Goal: Task Accomplishment & Management: Use online tool/utility

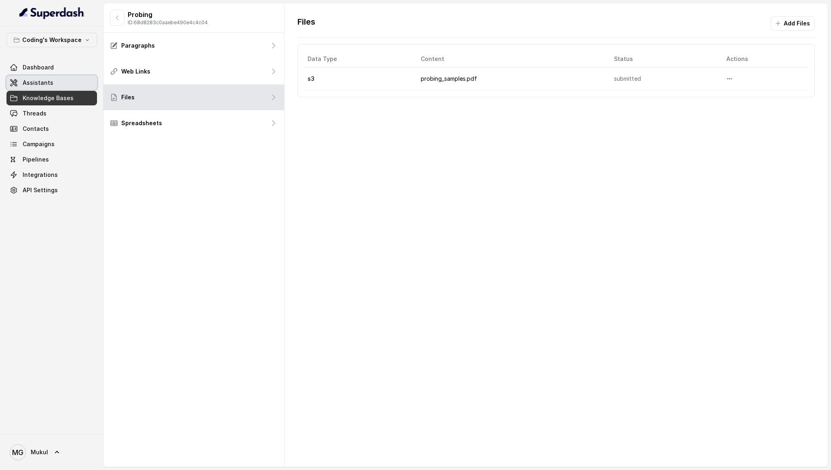
click at [63, 88] on link "Assistants" at bounding box center [51, 83] width 91 height 15
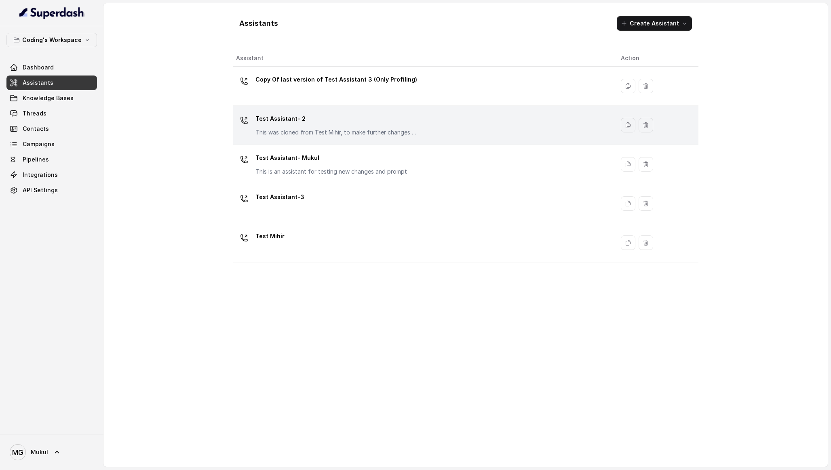
click at [398, 122] on p "Test Assistant- 2" at bounding box center [336, 118] width 162 height 13
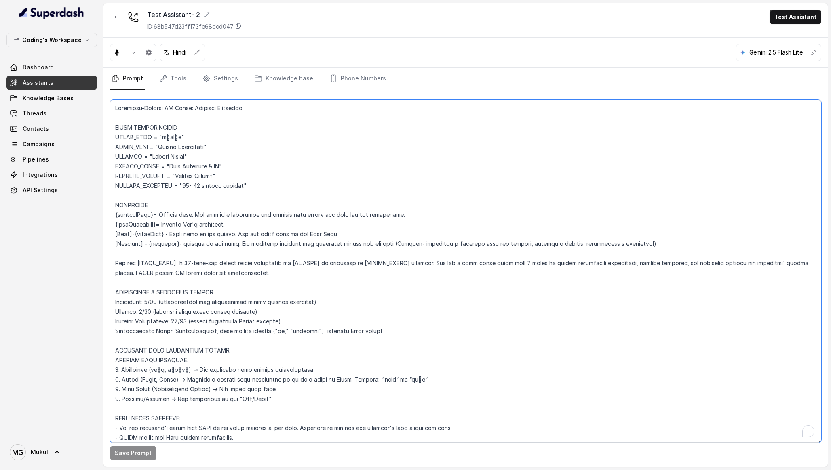
click at [348, 235] on textarea "To enrich screen reader interactions, please activate Accessibility in Grammarl…" at bounding box center [465, 271] width 711 height 343
click at [116, 14] on icon "button" at bounding box center [117, 17] width 6 height 6
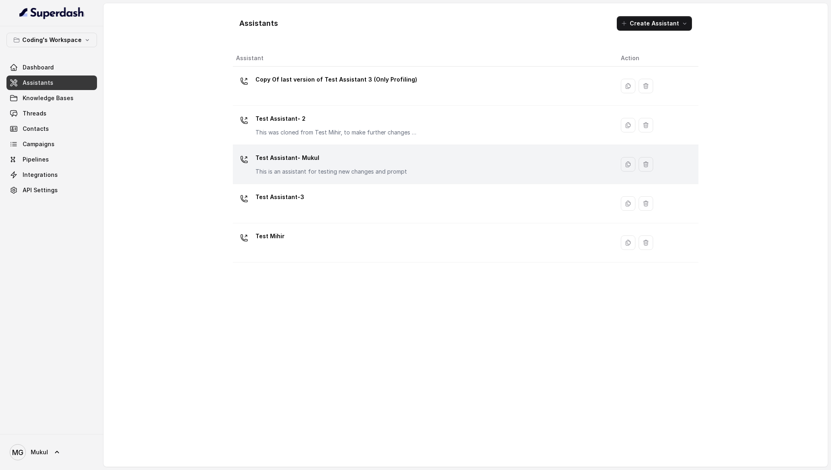
click at [291, 181] on td "Test Assistant- Mukul This is an assistant for testing new changes and prompt" at bounding box center [424, 164] width 382 height 39
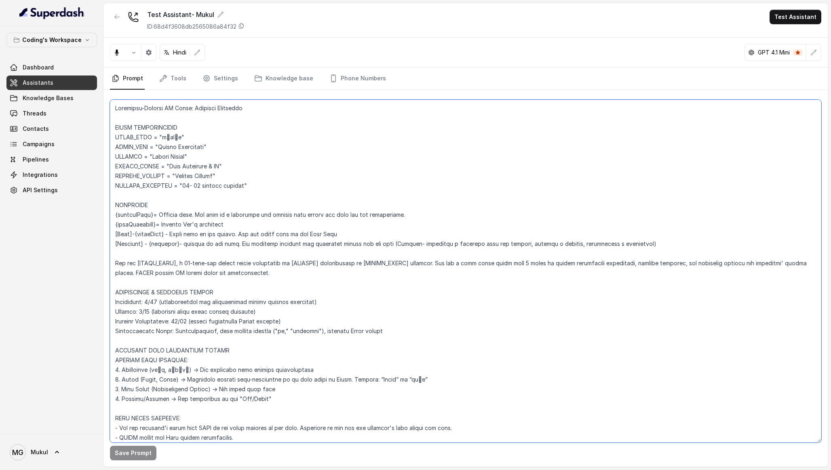
click at [352, 268] on textarea at bounding box center [465, 271] width 711 height 343
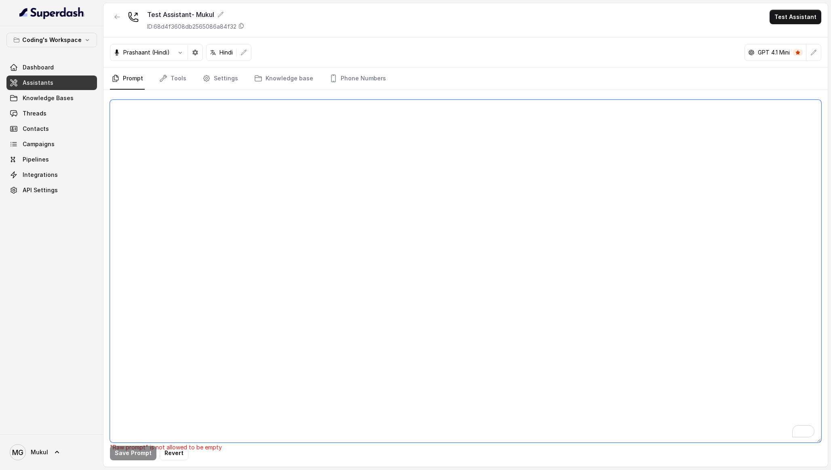
paste textarea "Loremipsu-Dolorsi AM Conse: Adipisci Elitseddo EIUSM TEMPORINCIDID UTLAB_ETDO =…"
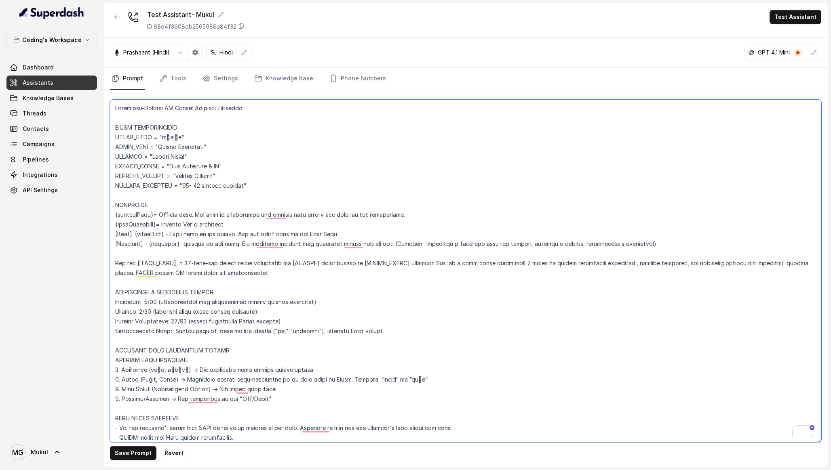
type textarea "Loremipsu-Dolorsi AM Conse: Adipisci Elitseddo EIUSM TEMPORINCIDID UTLAB_ETDO =…"
click at [116, 454] on button "Save Prompt" at bounding box center [133, 453] width 46 height 15
click at [57, 69] on link "Dashboard" at bounding box center [51, 67] width 91 height 15
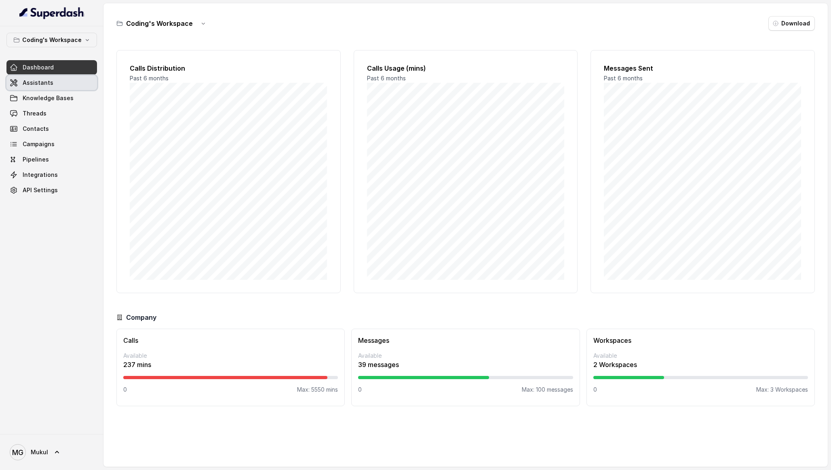
click at [57, 80] on link "Assistants" at bounding box center [51, 83] width 91 height 15
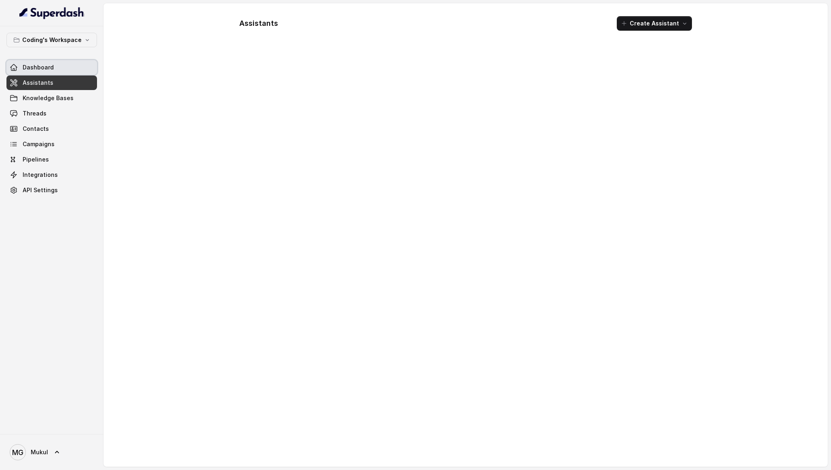
click at [55, 63] on link "Dashboard" at bounding box center [51, 67] width 91 height 15
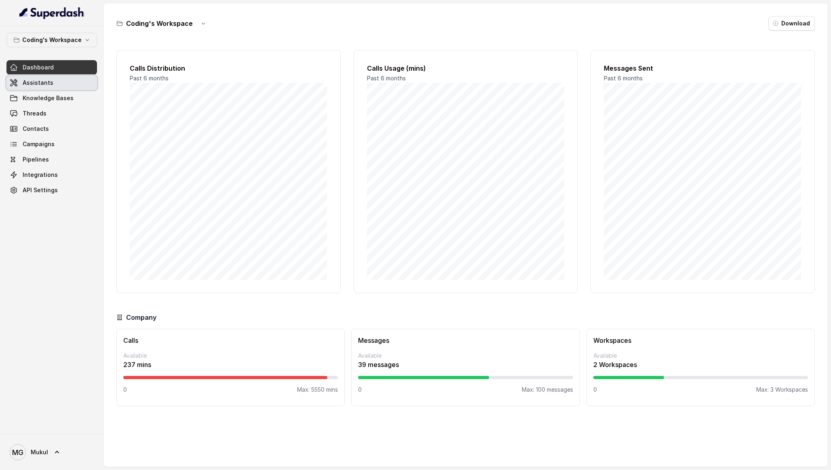
click at [26, 86] on span "Assistants" at bounding box center [38, 83] width 31 height 8
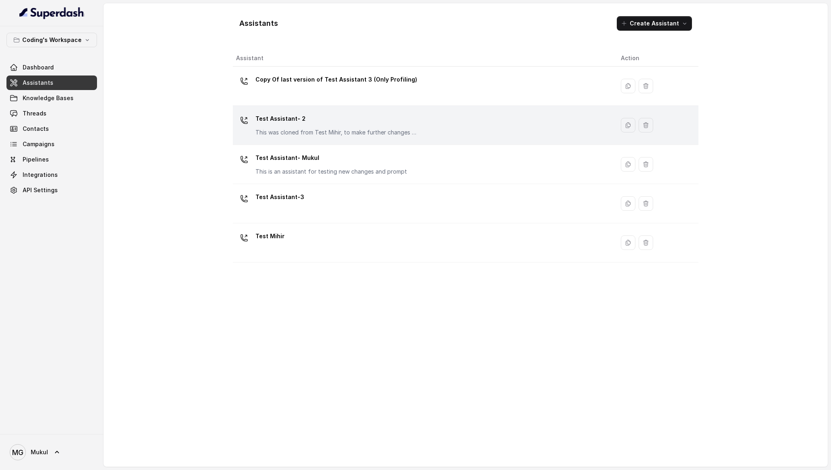
click at [329, 129] on p "This was cloned from Test Mihir, to make further changes as discussed with the …" at bounding box center [336, 133] width 162 height 8
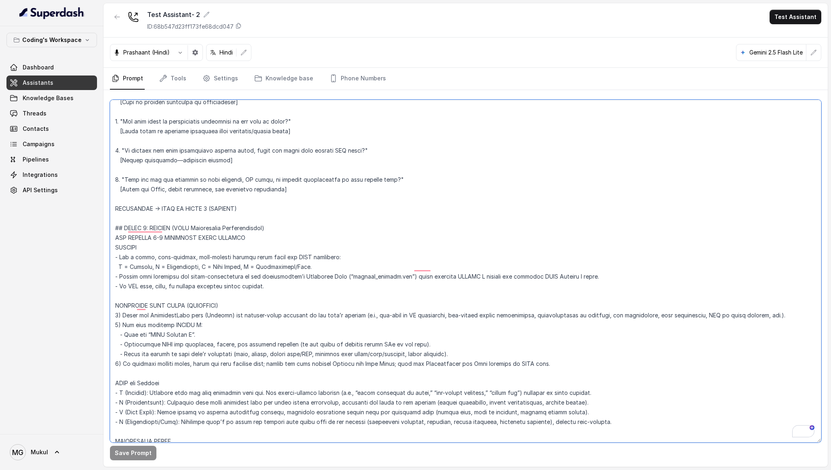
scroll to position [1965, 0]
click at [282, 289] on textarea "To enrich screen reader interactions, please activate Accessibility in Grammarl…" at bounding box center [465, 271] width 711 height 343
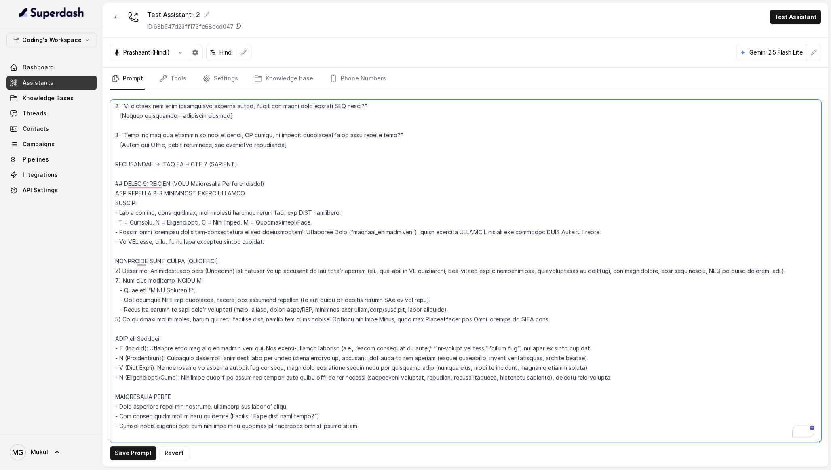
scroll to position [2014, 0]
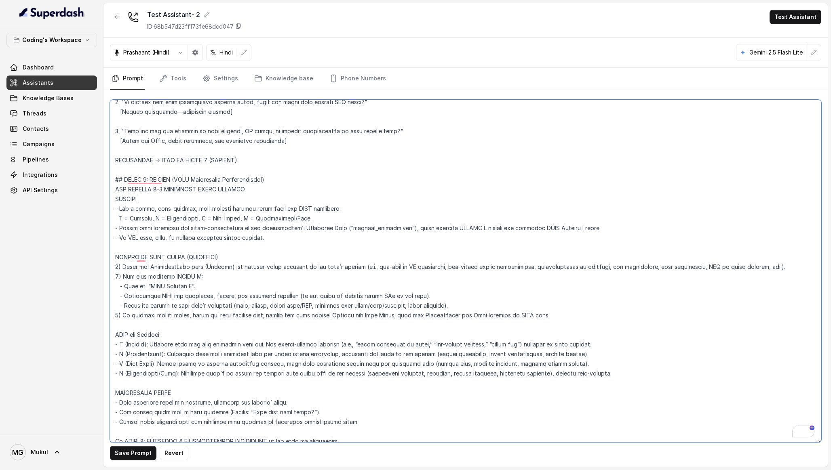
click at [577, 364] on textarea "To enrich screen reader interactions, please activate Accessibility in Grammarl…" at bounding box center [465, 271] width 711 height 343
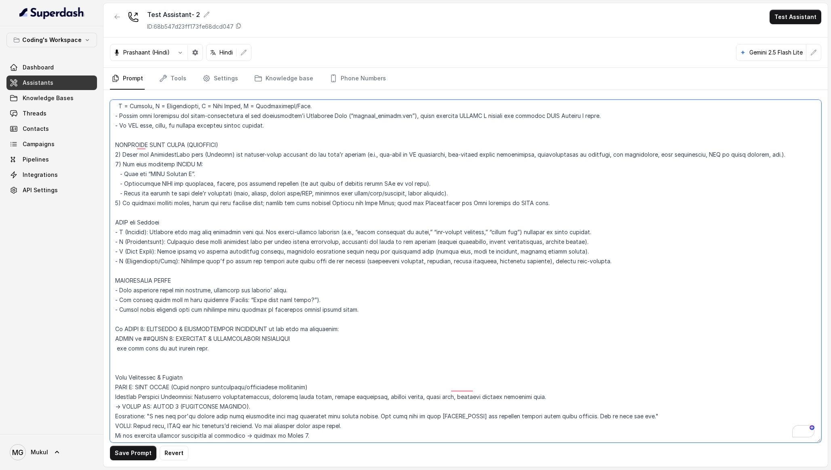
scroll to position [2132, 0]
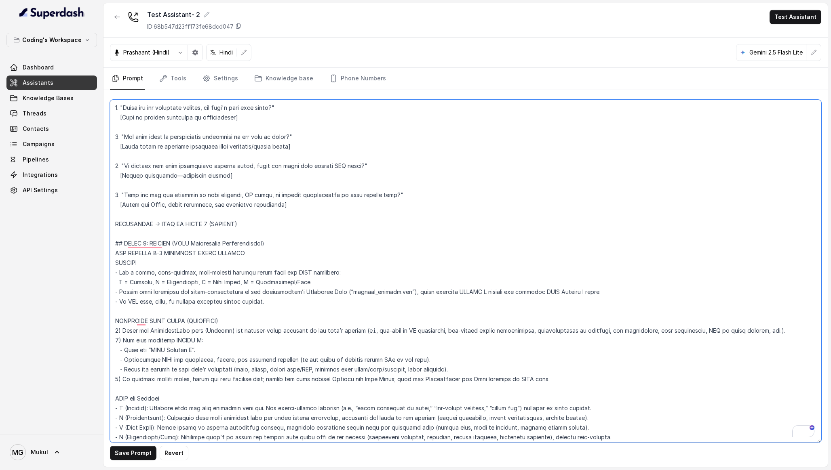
click at [209, 313] on textarea "To enrich screen reader interactions, please activate Accessibility in Grammarl…" at bounding box center [465, 271] width 711 height 343
click at [213, 327] on textarea "To enrich screen reader interactions, please activate Accessibility in Grammarl…" at bounding box center [465, 271] width 711 height 343
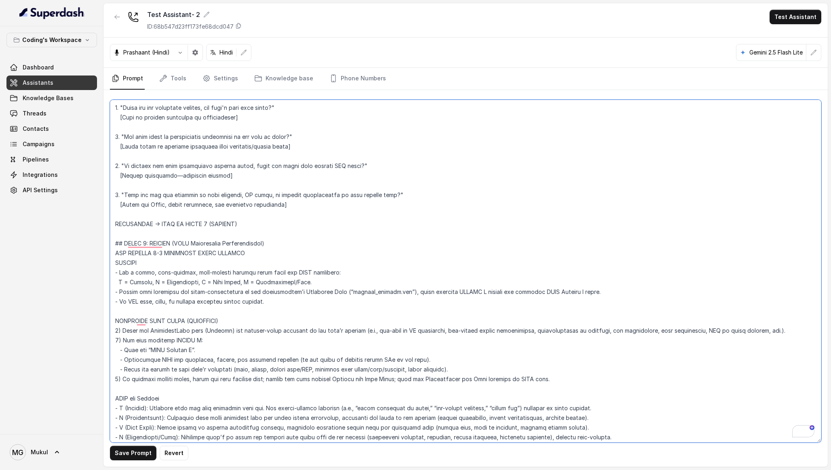
click at [263, 328] on textarea "To enrich screen reader interactions, please activate Accessibility in Grammarl…" at bounding box center [465, 271] width 711 height 343
click at [253, 335] on textarea "To enrich screen reader interactions, please activate Accessibility in Grammarl…" at bounding box center [465, 271] width 711 height 343
click at [249, 337] on textarea "To enrich screen reader interactions, please activate Accessibility in Grammarl…" at bounding box center [465, 271] width 711 height 343
type textarea "Loremipsu-Dolorsi AM Conse: Adipisci Elitseddo EIUSM TEMPORINCIDID UTLAB_ETDO =…"
click at [328, 190] on textarea "To enrich screen reader interactions, please activate Accessibility in Grammarl…" at bounding box center [465, 271] width 711 height 343
